Goal: Check status: Check status

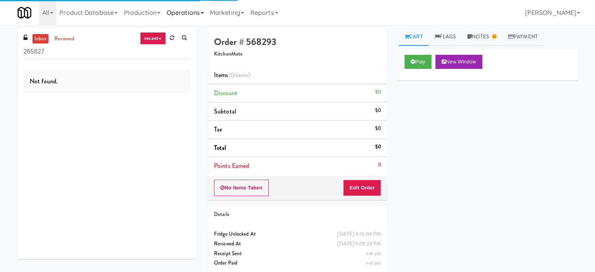
click at [194, 11] on link "Operations" at bounding box center [185, 12] width 43 height 25
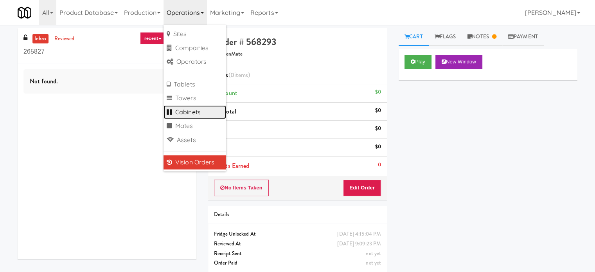
click at [196, 113] on link "Cabinets" at bounding box center [195, 112] width 63 height 14
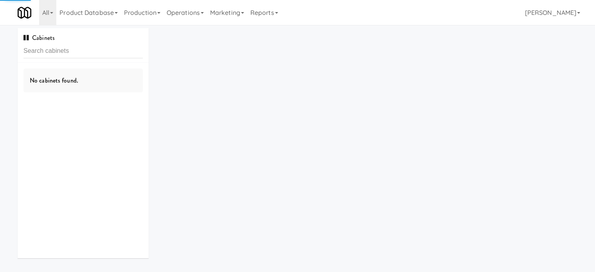
click at [99, 55] on input "text" at bounding box center [82, 51] width 119 height 14
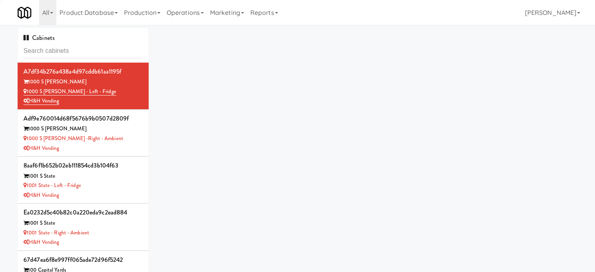
type input "OHS - Fridge A"
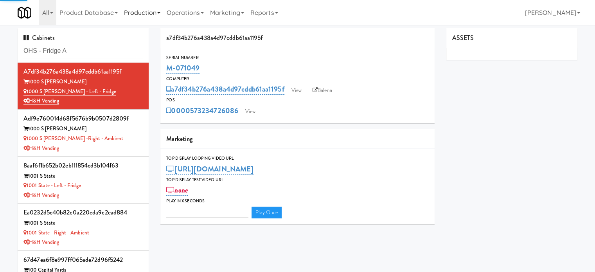
type input "3"
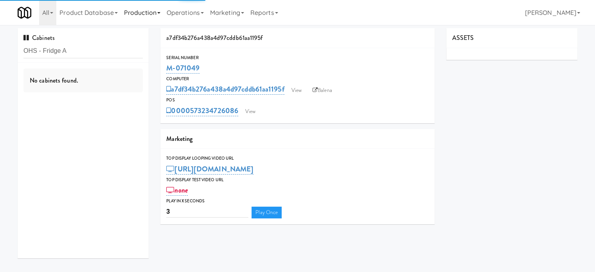
type input "OHS - Fridge A"
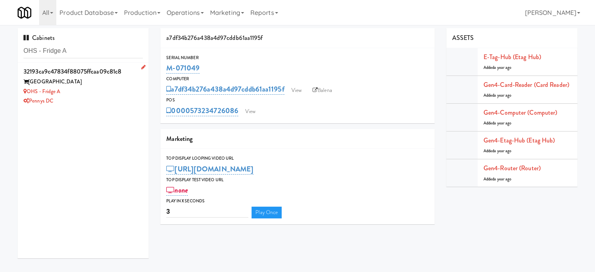
drag, startPoint x: 121, startPoint y: 92, endPoint x: 131, endPoint y: 88, distance: 11.6
click at [121, 92] on div "OHS - Fridge A" at bounding box center [82, 92] width 119 height 10
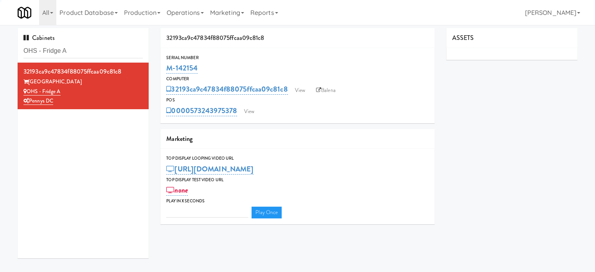
type input "3"
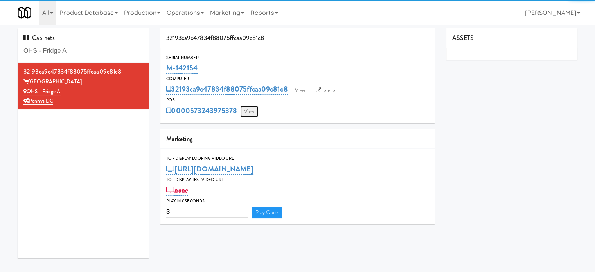
click at [251, 113] on link "View" at bounding box center [249, 112] width 18 height 12
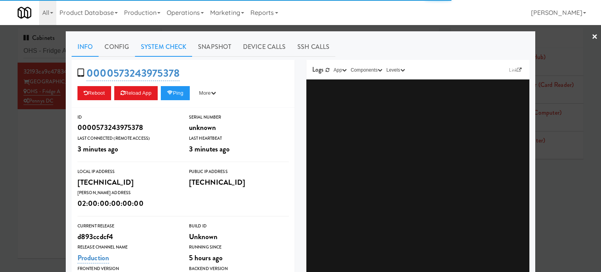
click at [155, 45] on link "System Check" at bounding box center [163, 47] width 57 height 20
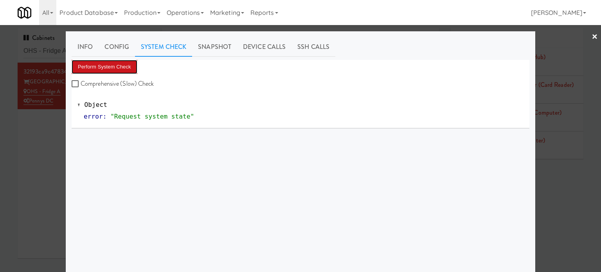
click at [117, 68] on button "Perform System Check" at bounding box center [105, 67] width 66 height 14
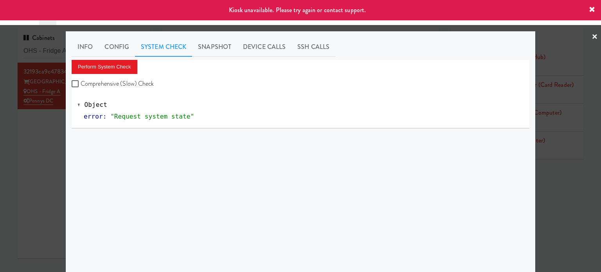
click at [52, 155] on div at bounding box center [300, 136] width 601 height 272
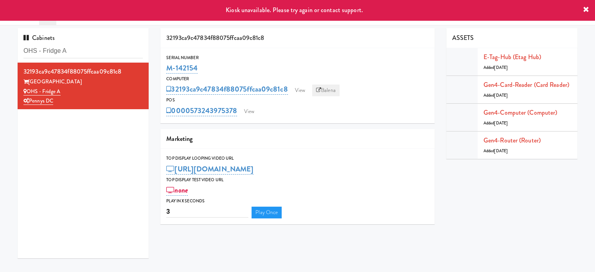
click at [333, 93] on link "Balena" at bounding box center [325, 91] width 27 height 12
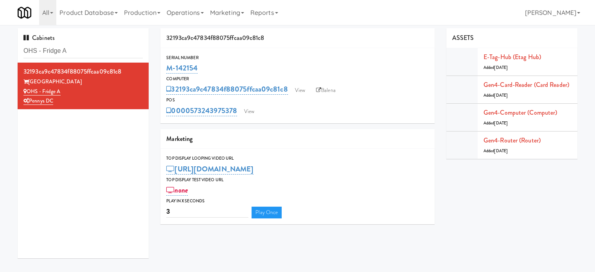
drag, startPoint x: 203, startPoint y: 67, endPoint x: 165, endPoint y: 72, distance: 38.2
click at [165, 72] on div "Serial Number M-142154" at bounding box center [297, 64] width 274 height 21
copy link "M-142154"
